Goal: Information Seeking & Learning: Compare options

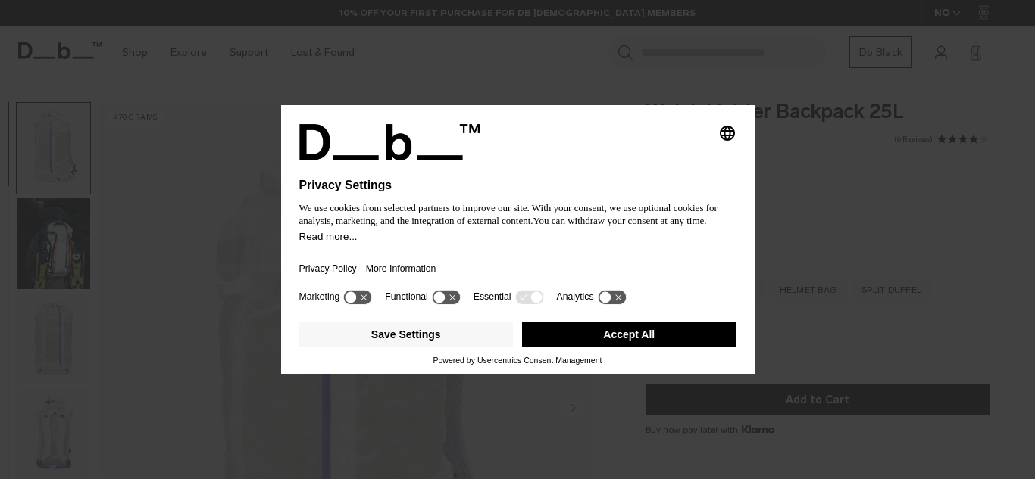
click at [585, 331] on button "Accept All" at bounding box center [629, 335] width 214 height 24
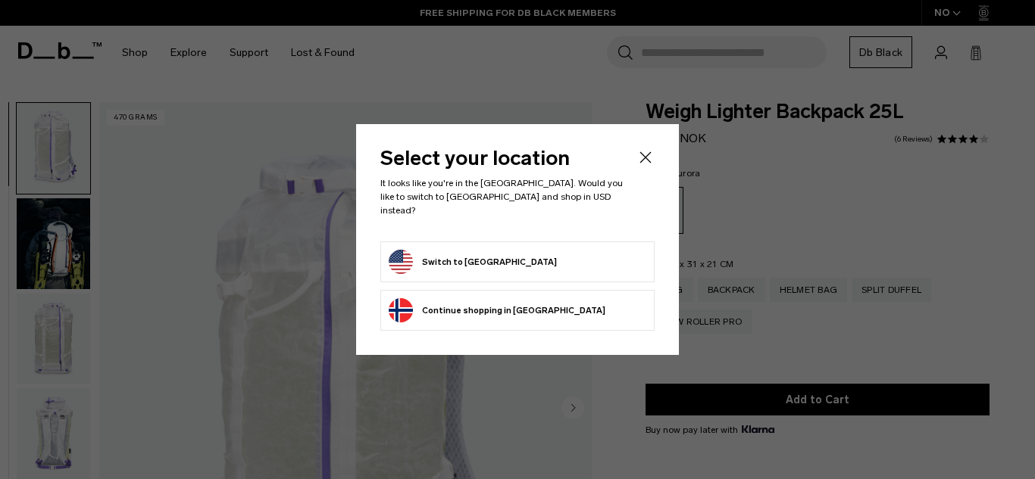
click at [494, 262] on button "Switch to United States" at bounding box center [473, 262] width 168 height 24
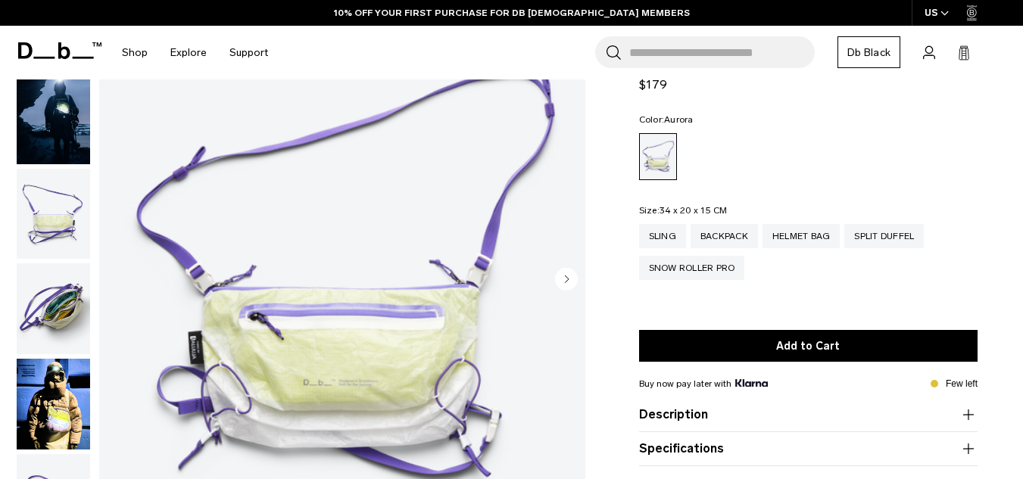
scroll to position [151, 0]
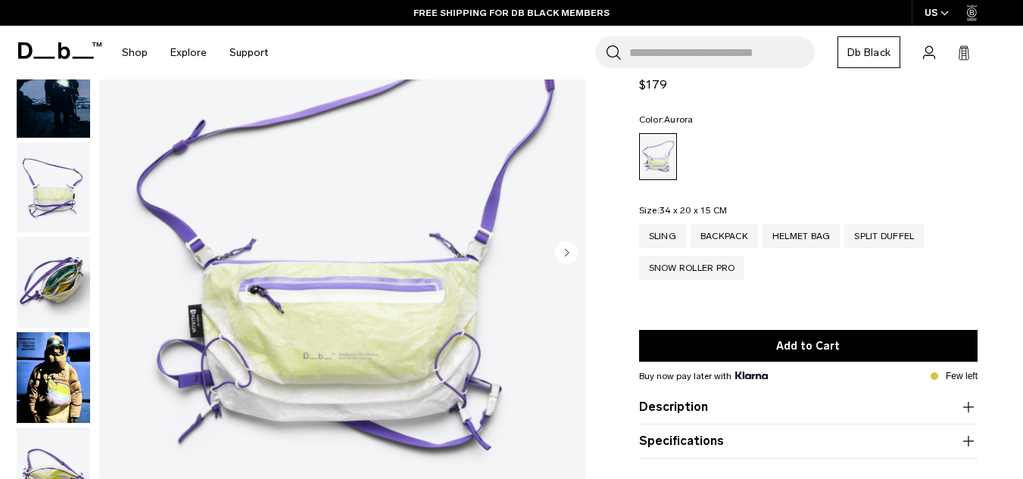
click at [59, 202] on img "button" at bounding box center [53, 187] width 73 height 91
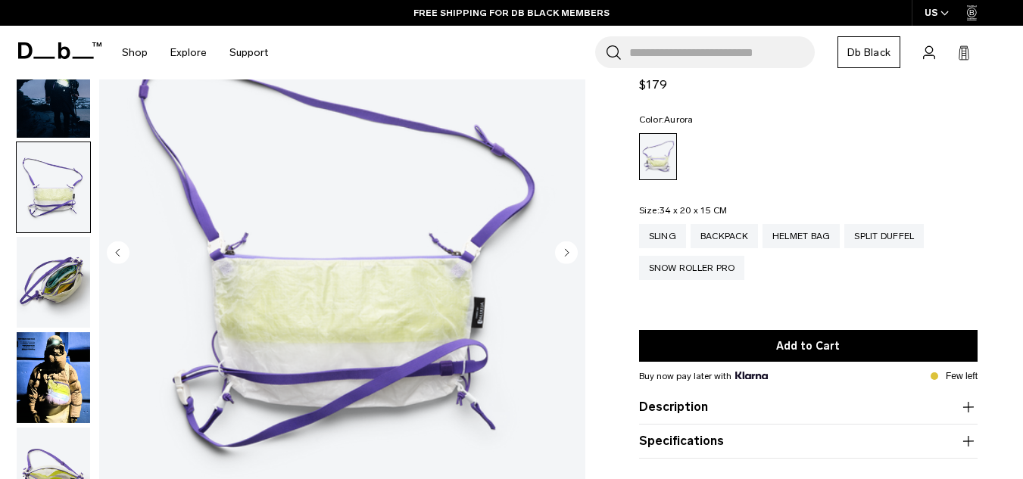
click at [52, 265] on img "button" at bounding box center [53, 282] width 73 height 91
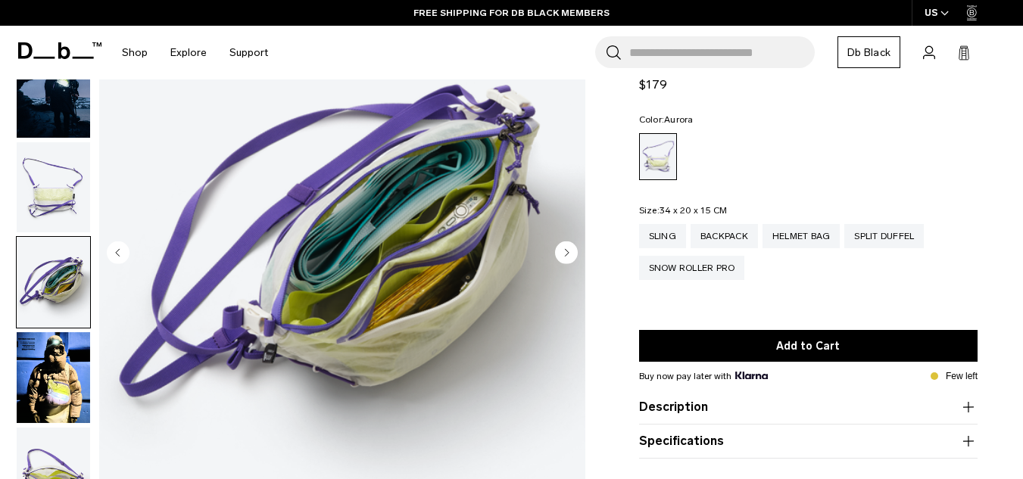
click at [49, 354] on img "button" at bounding box center [53, 378] width 73 height 91
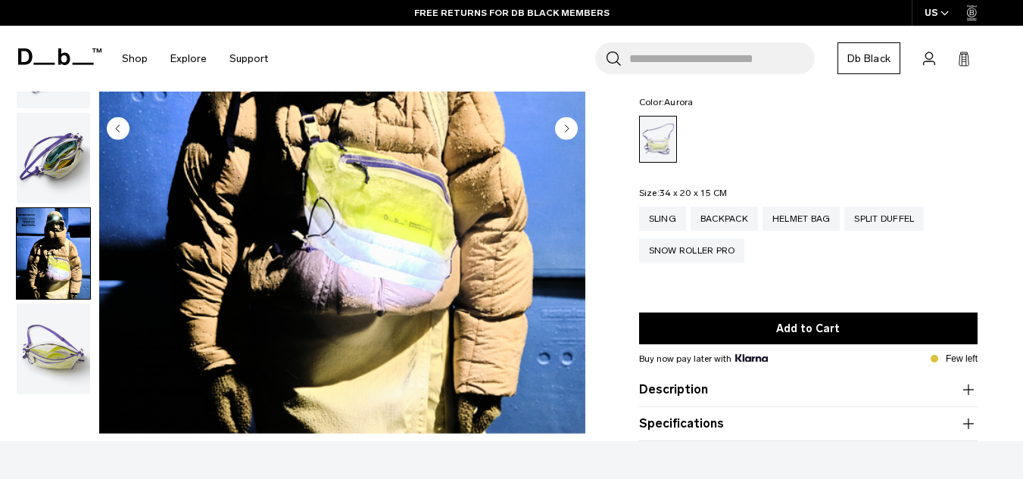
scroll to position [303, 0]
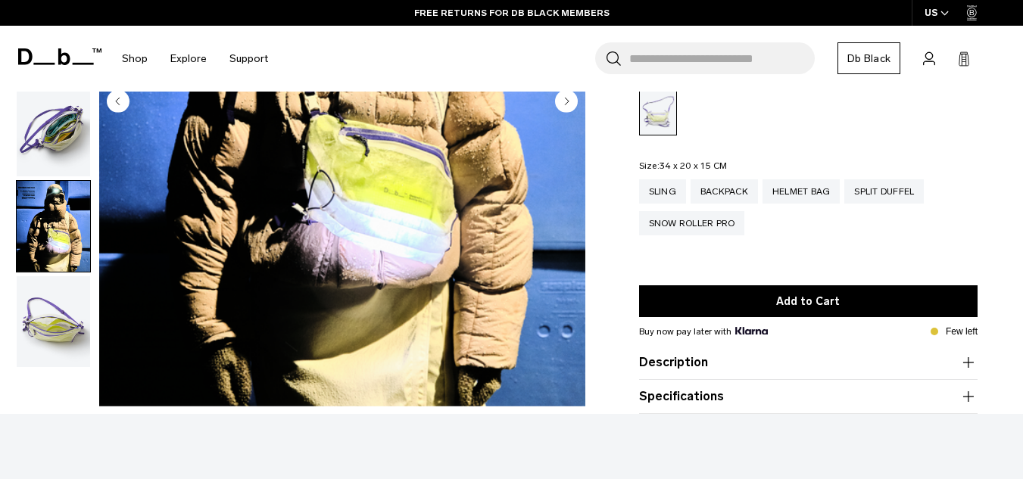
click at [59, 332] on img "button" at bounding box center [53, 321] width 73 height 91
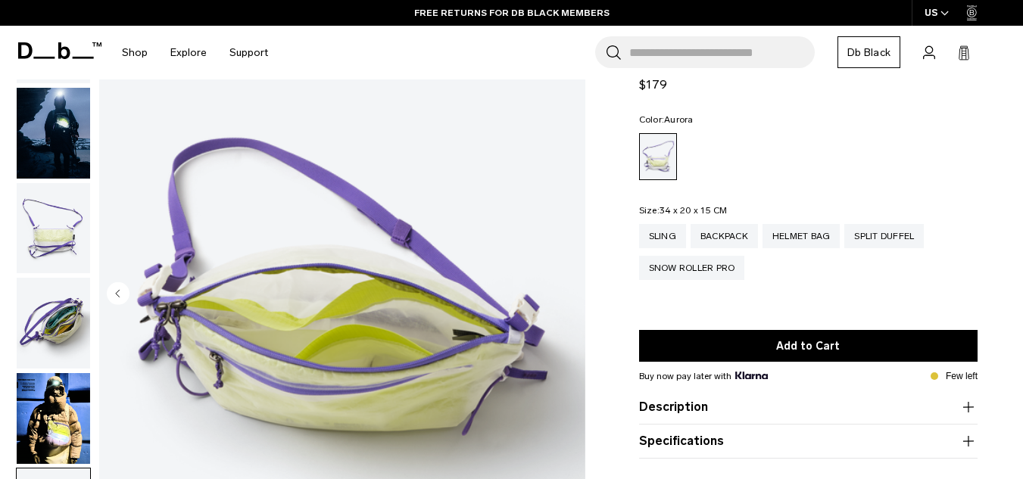
scroll to position [76, 0]
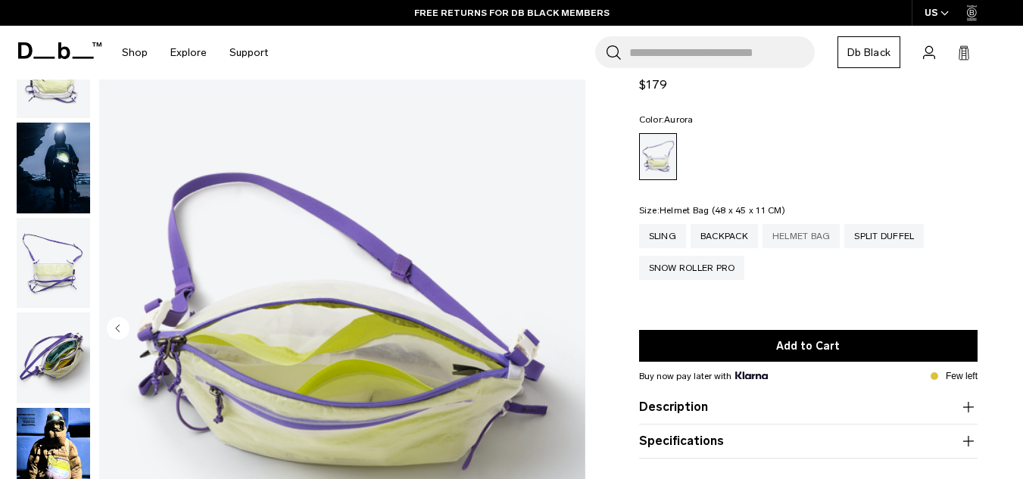
click at [801, 239] on div "Helmet Bag" at bounding box center [802, 236] width 78 height 24
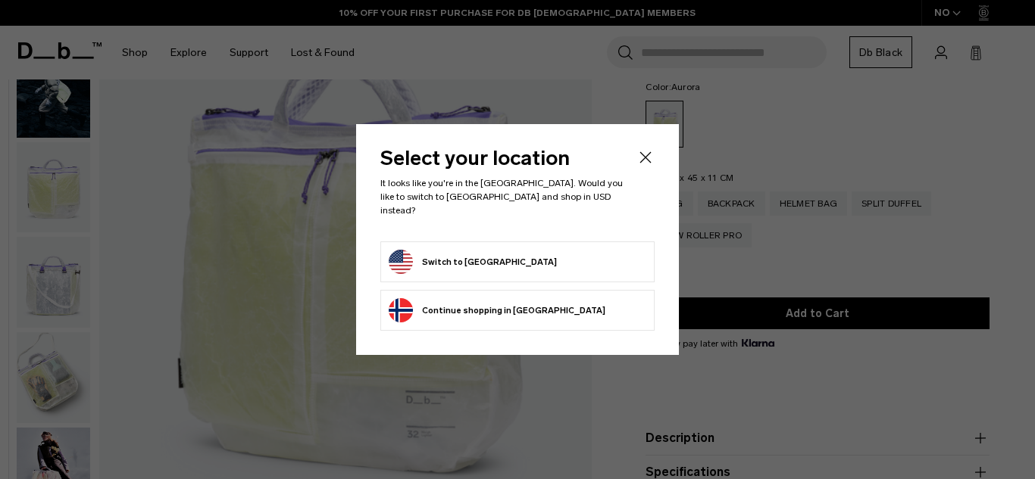
click at [642, 160] on icon "Close" at bounding box center [645, 157] width 18 height 18
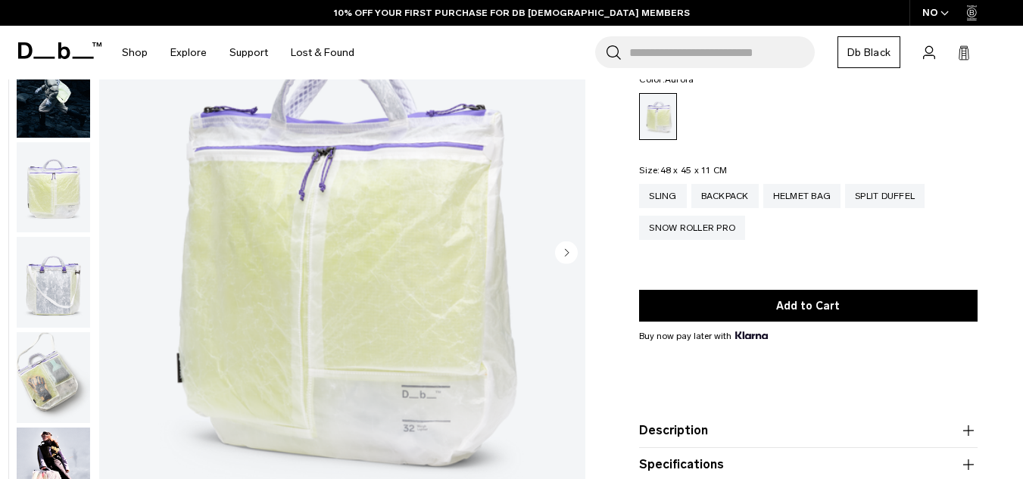
click at [48, 389] on img "button" at bounding box center [53, 378] width 73 height 91
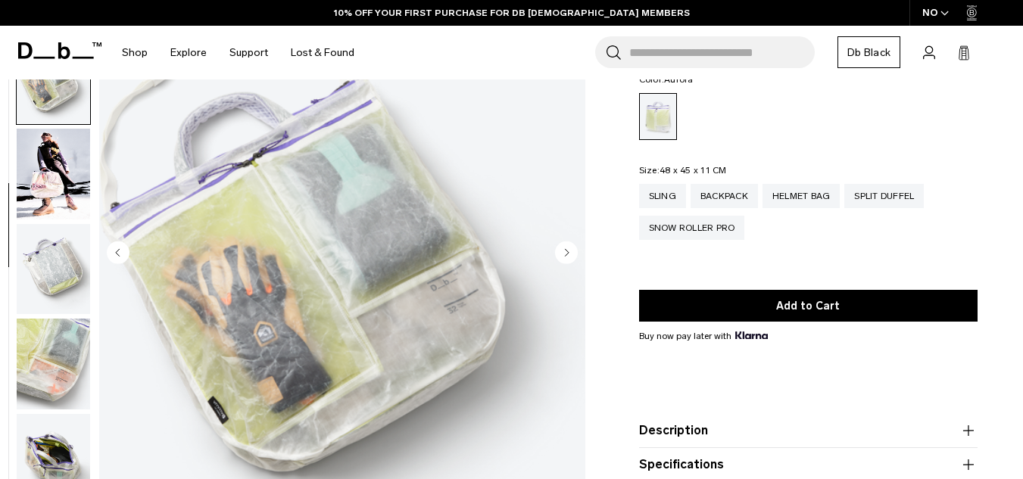
scroll to position [342, 0]
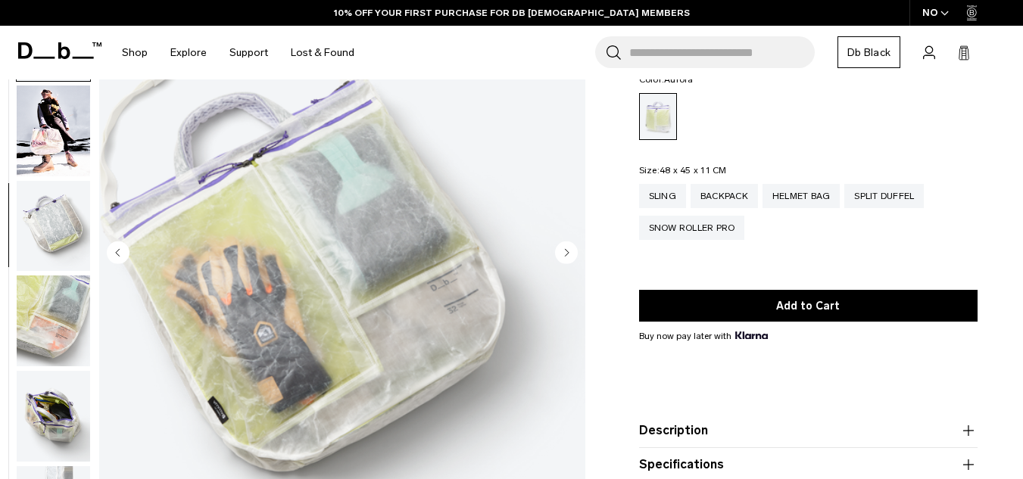
click at [48, 379] on img "button" at bounding box center [53, 416] width 73 height 91
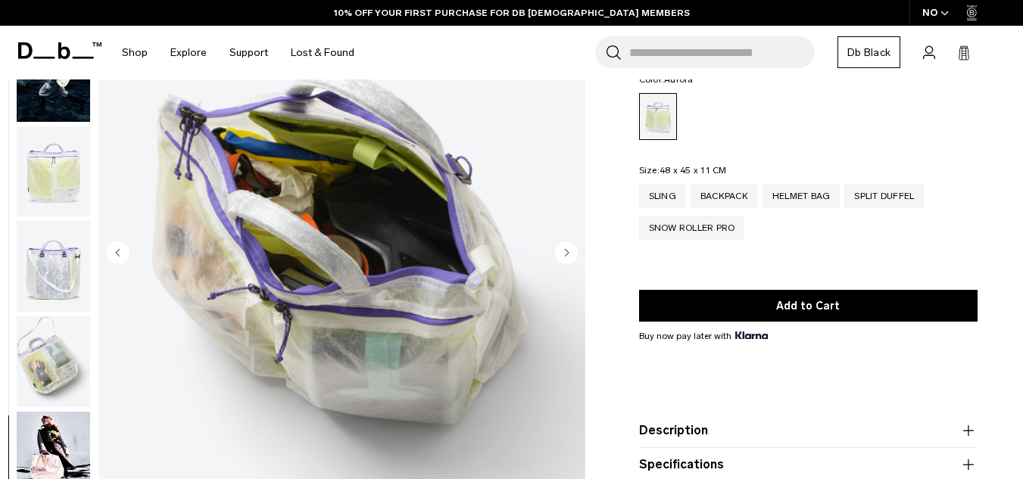
scroll to position [0, 0]
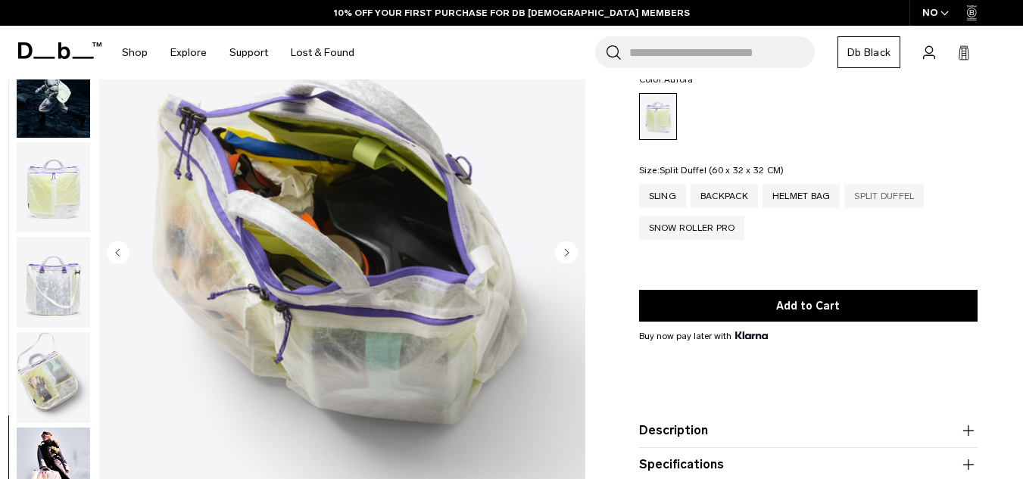
click at [879, 186] on div "Split Duffel" at bounding box center [885, 196] width 80 height 24
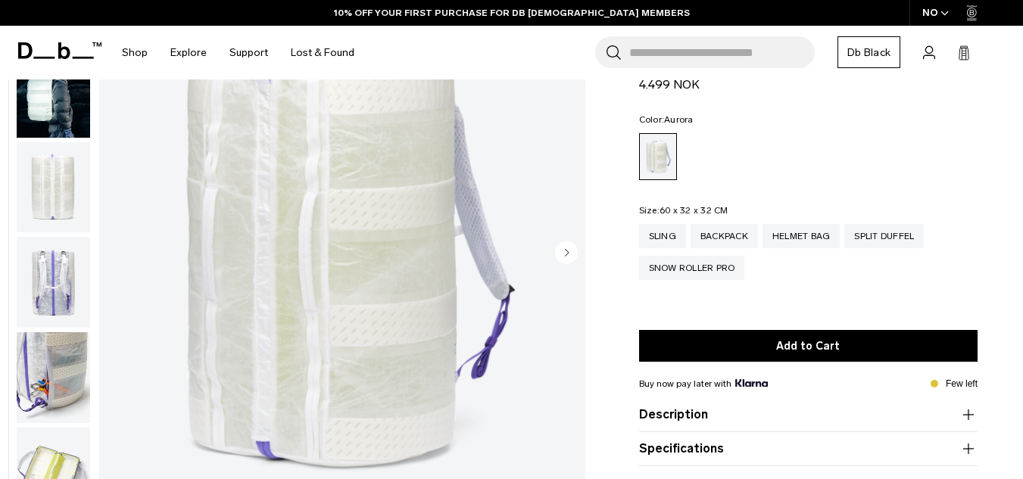
click at [700, 282] on div "Sling Backpack Helmet Bag Split Duffel Snow Roller Pro" at bounding box center [808, 263] width 339 height 78
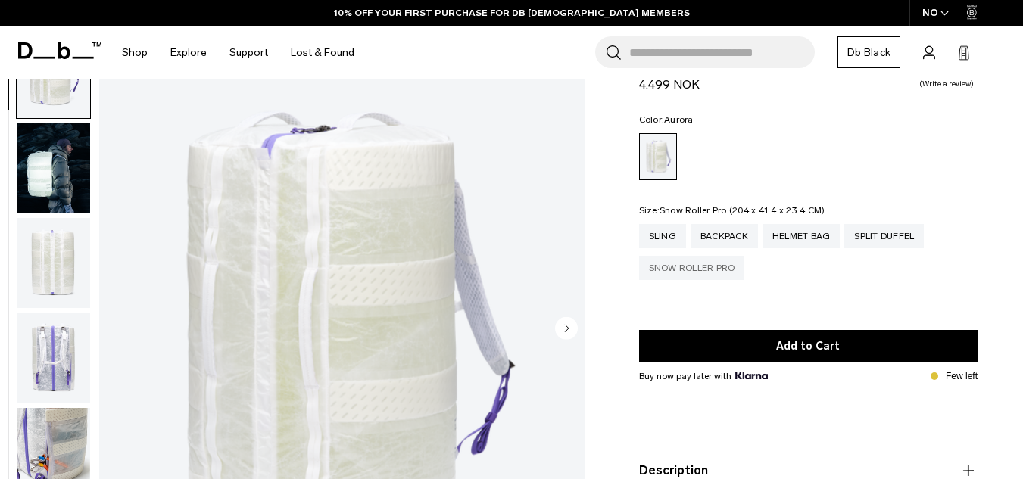
click at [681, 267] on div "Snow Roller Pro" at bounding box center [692, 268] width 106 height 24
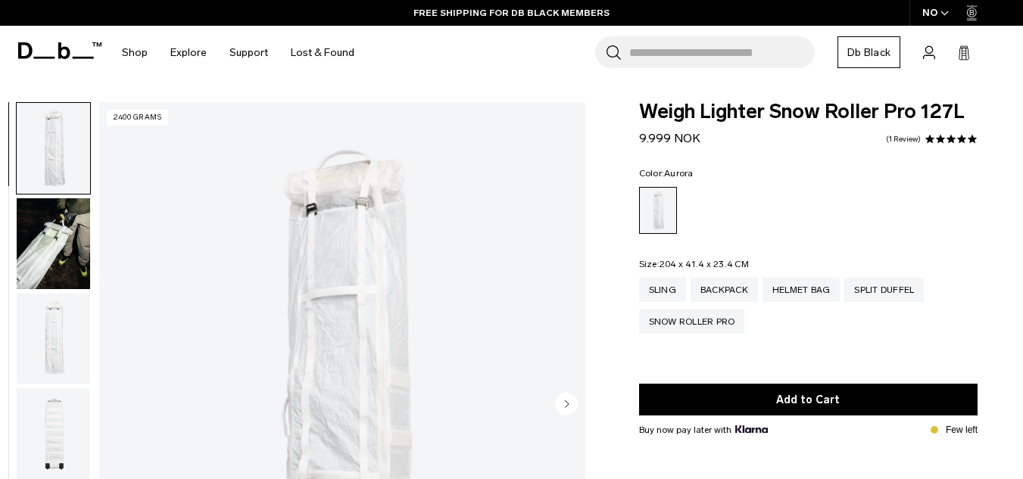
click at [941, 10] on div "NO" at bounding box center [936, 13] width 53 height 26
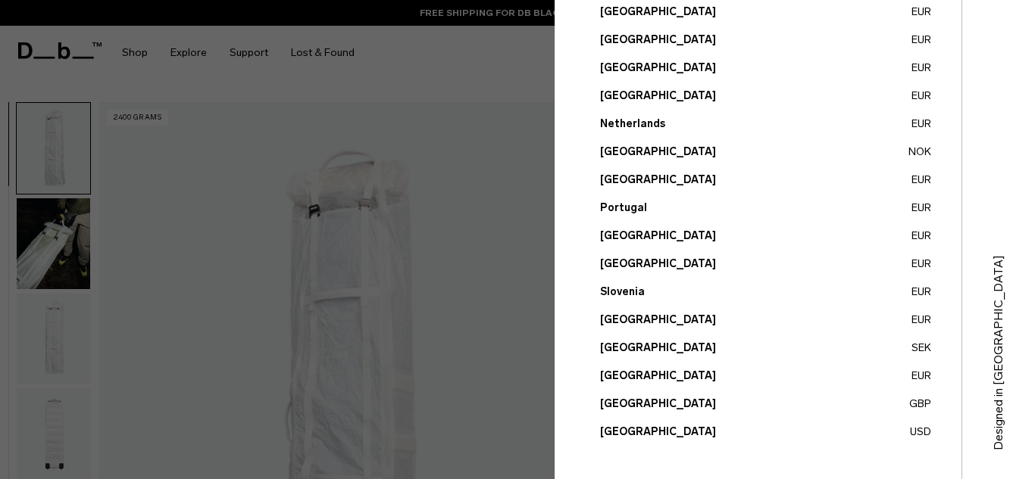
scroll to position [638, 0]
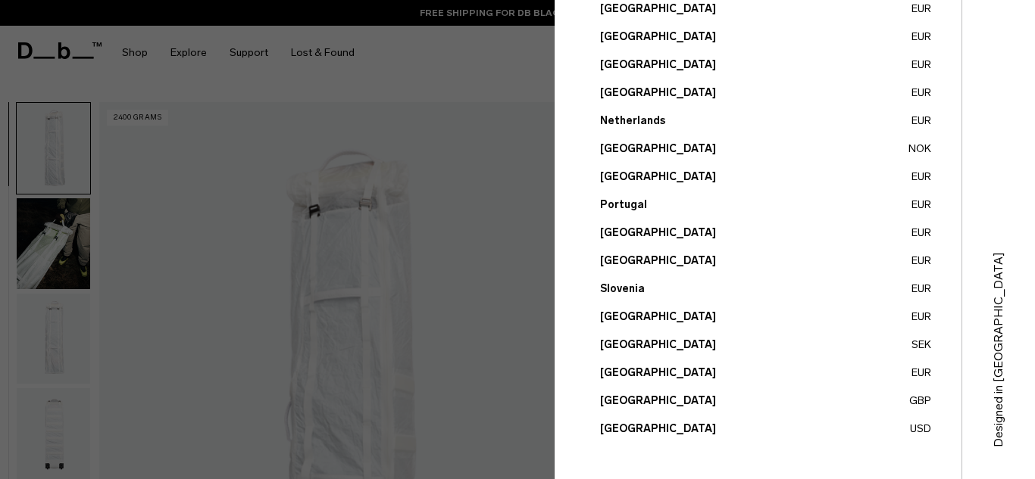
click at [641, 428] on button "United States USD" at bounding box center [765, 429] width 331 height 16
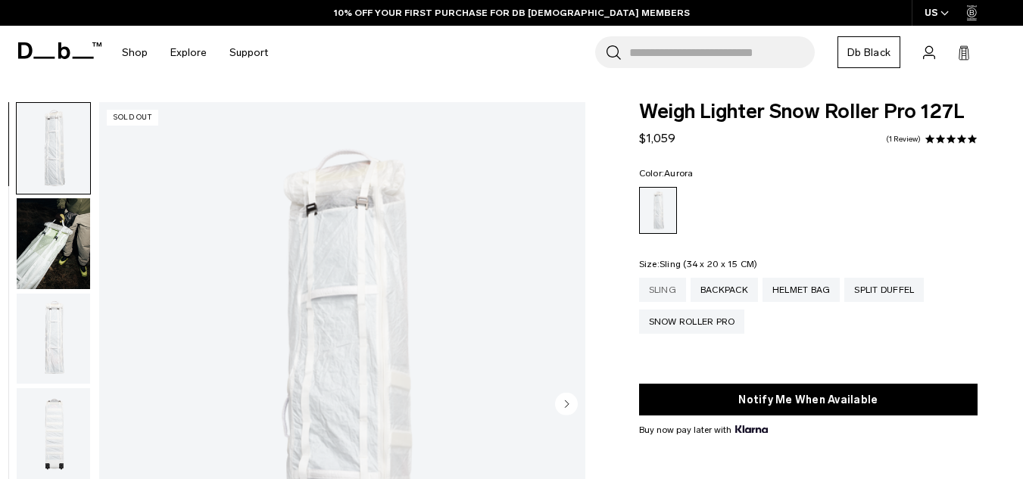
click at [654, 292] on div "Sling" at bounding box center [662, 290] width 47 height 24
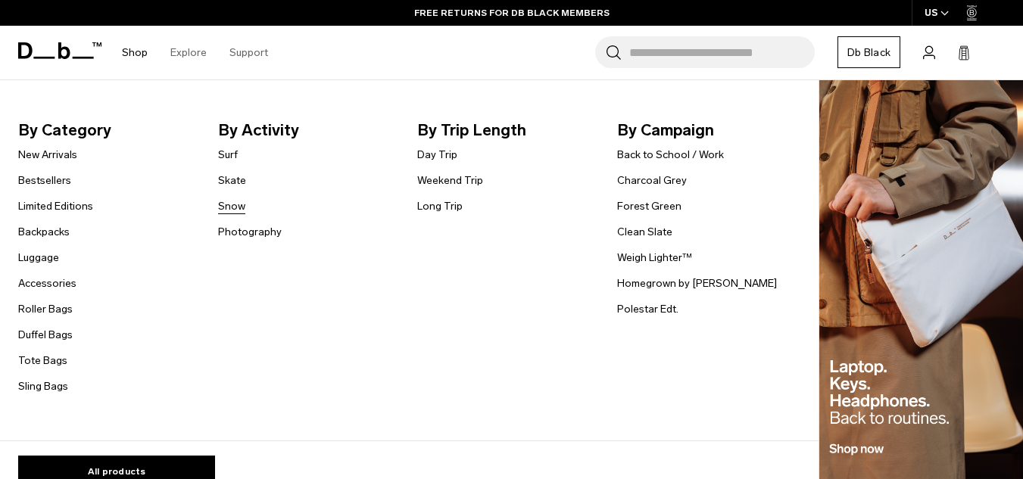
click at [233, 206] on link "Snow" at bounding box center [231, 206] width 27 height 16
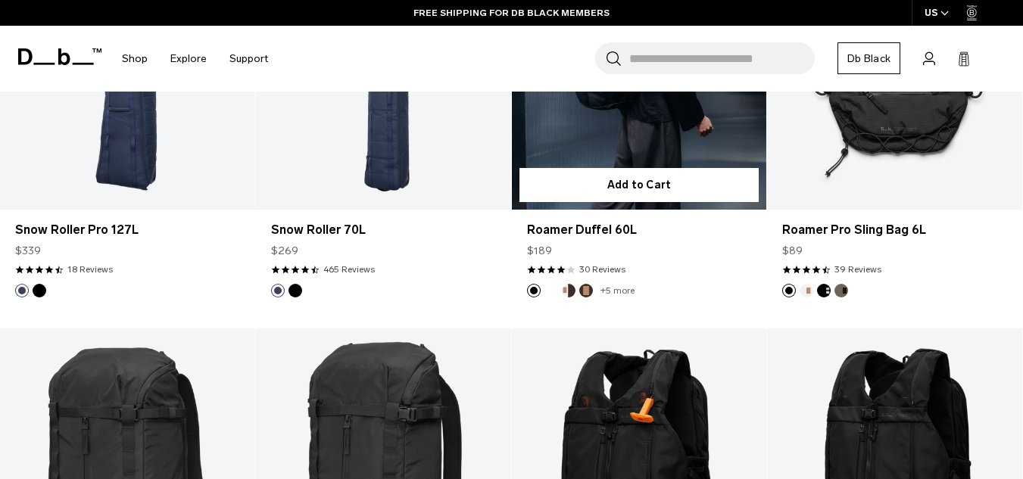
scroll to position [679, 0]
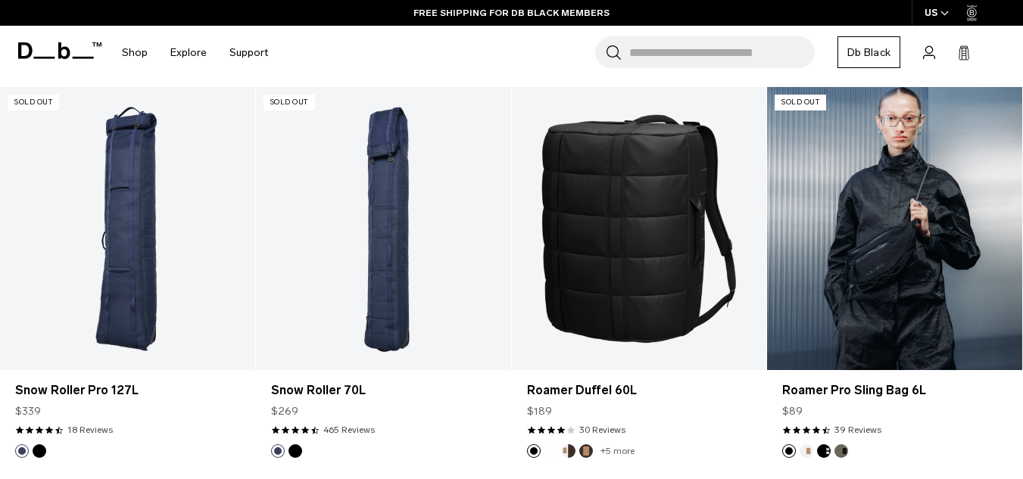
click at [933, 264] on link "Roamer Pro Sling Bag 6L" at bounding box center [894, 228] width 255 height 283
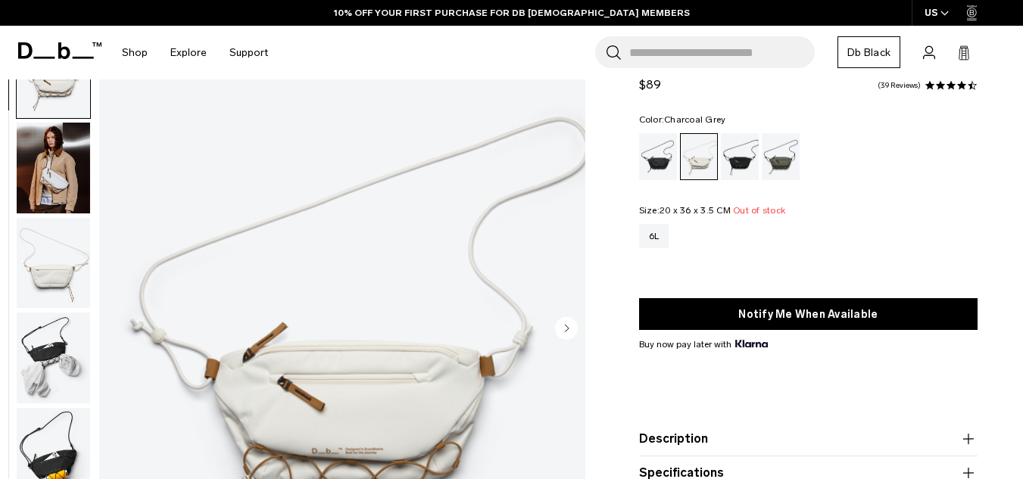
click at [738, 170] on div "Charcoal Grey" at bounding box center [740, 156] width 39 height 47
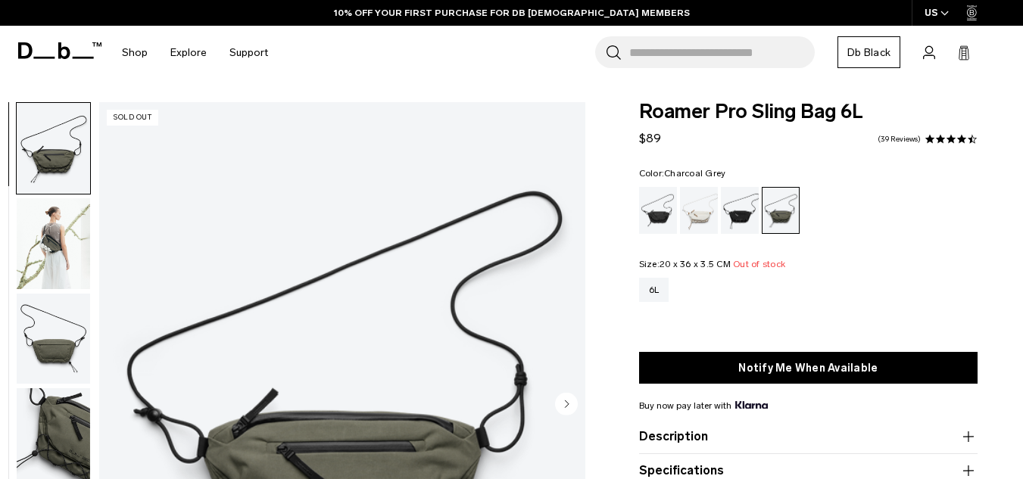
click at [741, 212] on div "Charcoal Grey" at bounding box center [740, 210] width 39 height 47
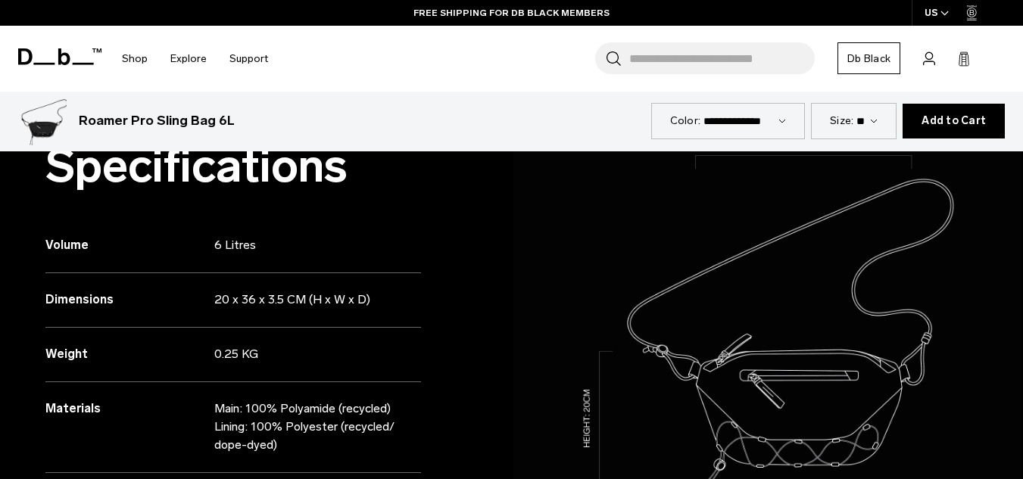
scroll to position [1288, 0]
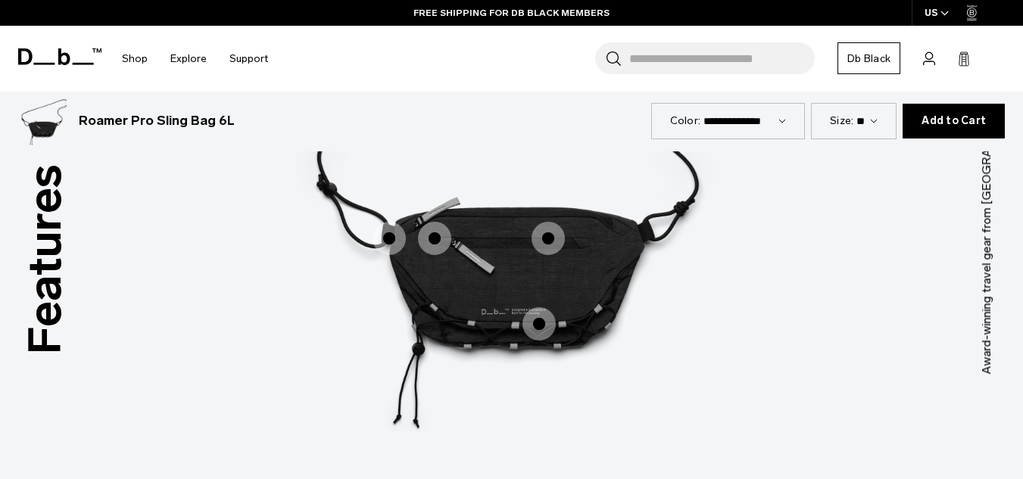
click at [548, 328] on span "1 / 3" at bounding box center [539, 324] width 33 height 33
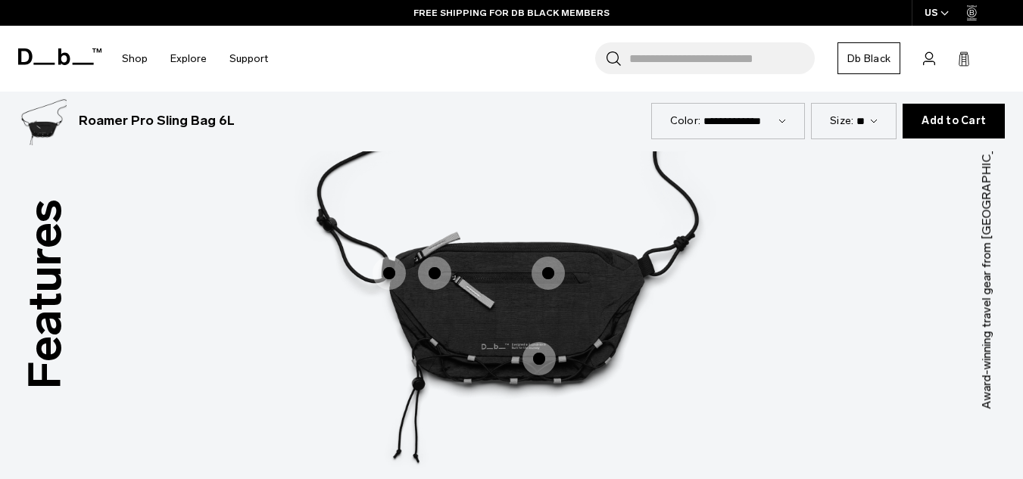
scroll to position [1911, 0]
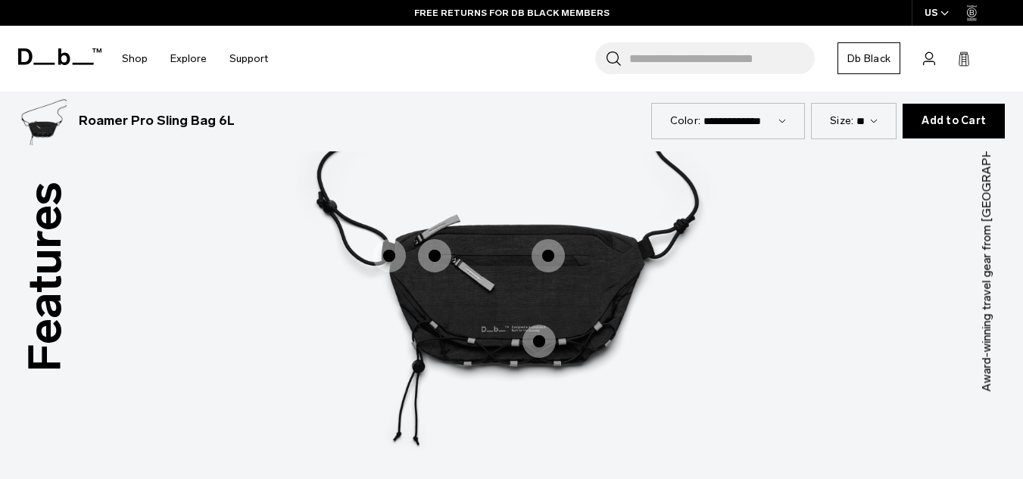
click at [541, 325] on span "1 / 3" at bounding box center [539, 341] width 33 height 33
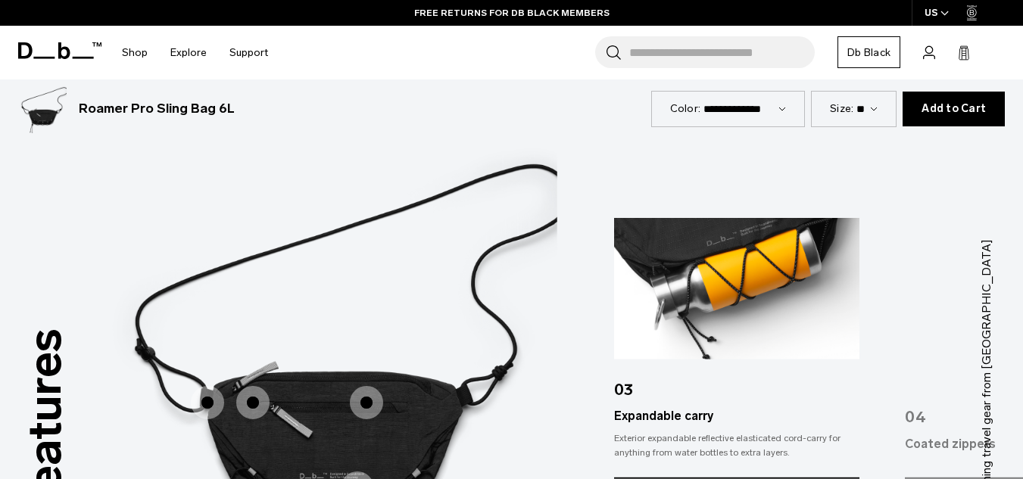
scroll to position [1835, 0]
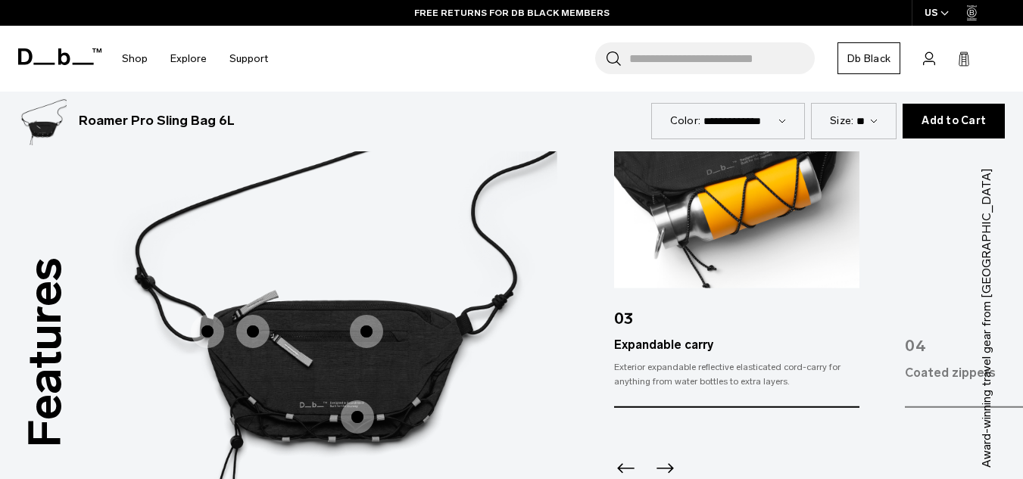
click at [667, 456] on icon "Next slide" at bounding box center [665, 468] width 24 height 24
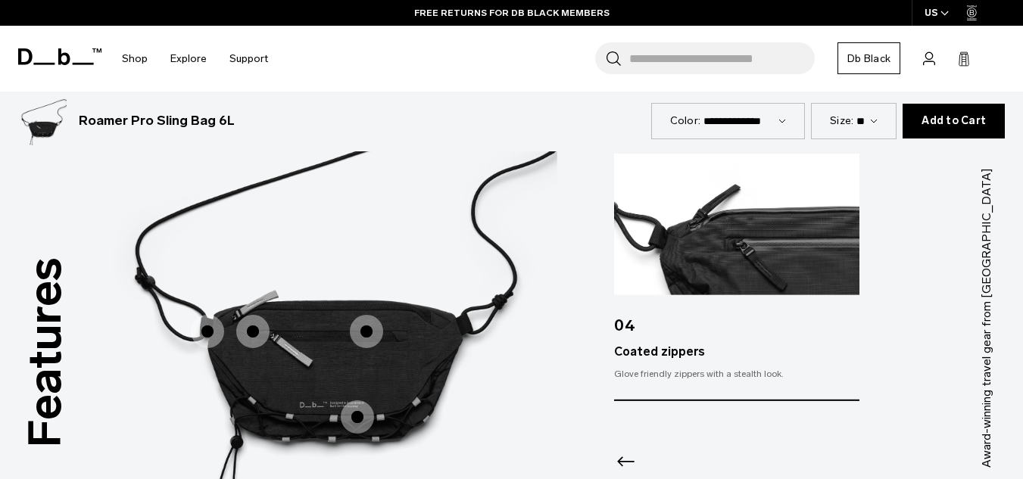
click at [666, 447] on div at bounding box center [736, 442] width 245 height 82
click at [612, 445] on img "2 / 3" at bounding box center [797, 295] width 454 height 568
click at [612, 439] on img "2 / 3" at bounding box center [797, 295] width 454 height 568
click at [625, 449] on icon "Previous slide" at bounding box center [626, 461] width 24 height 24
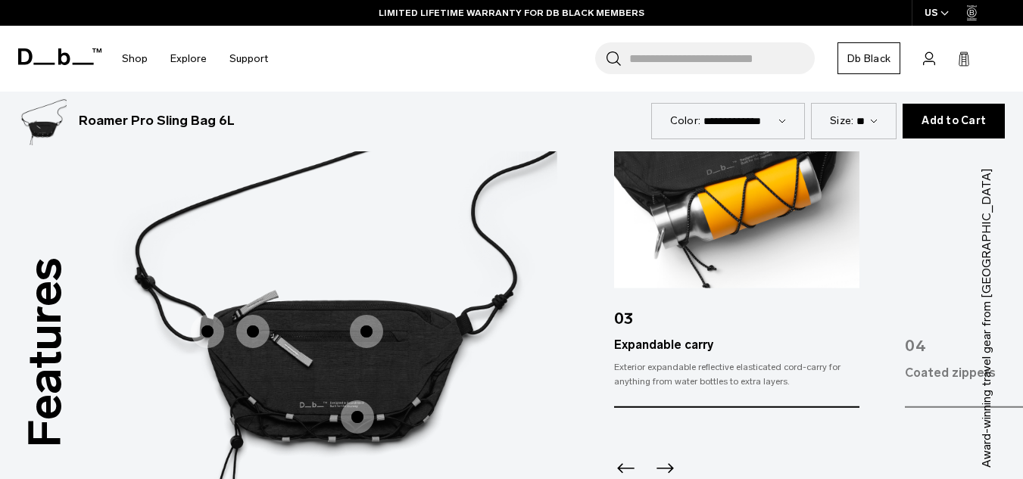
click at [367, 315] on span "1 / 3" at bounding box center [366, 331] width 33 height 33
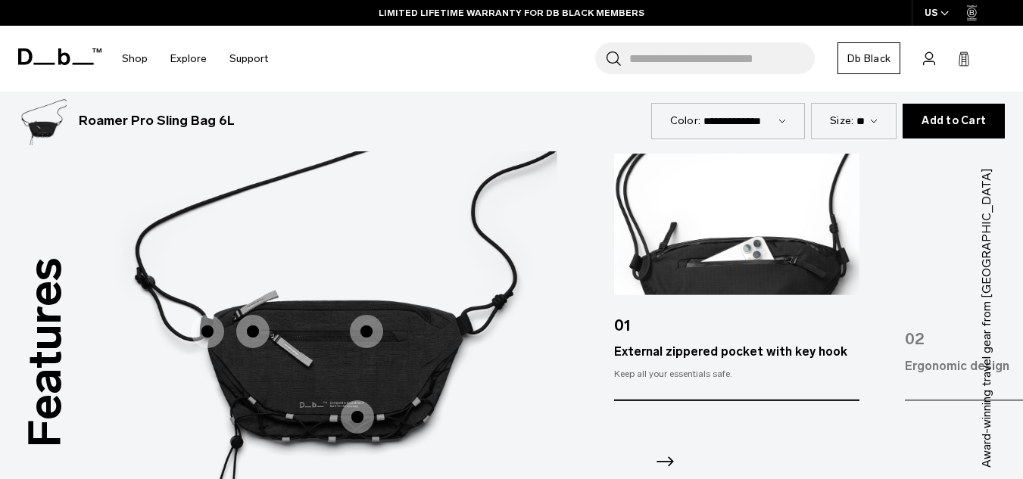
click at [263, 315] on span "1 / 3" at bounding box center [252, 331] width 33 height 33
